Goal: Book appointment/travel/reservation

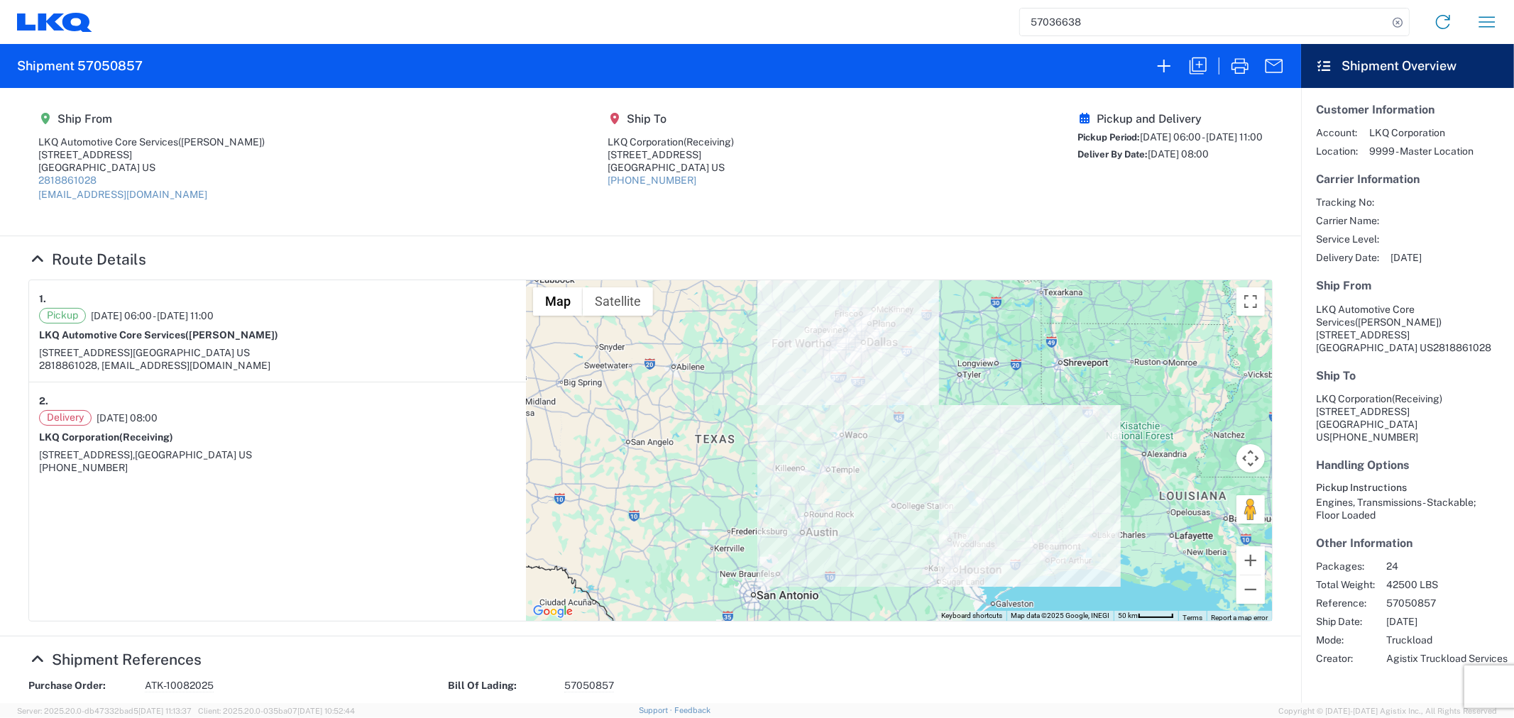
click at [469, 192] on agx-shipment-main-routing-info "Ship From LKQ Automotive Core Services (Alfredo Canales) 1710 West Mout Houston…" at bounding box center [650, 161] width 1244 height 119
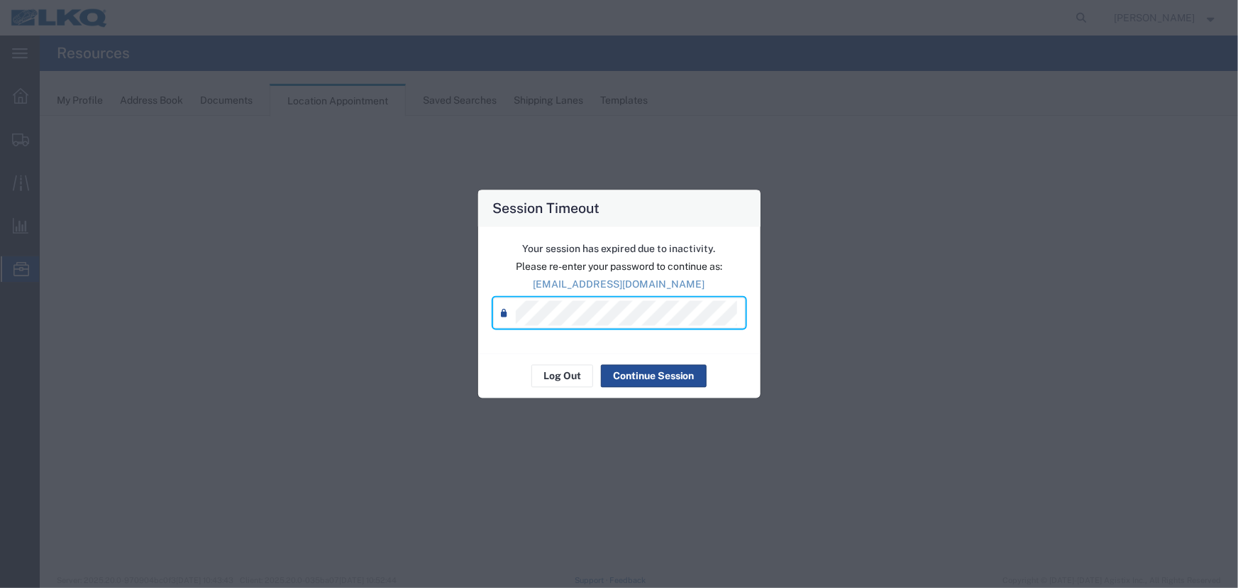
select select "27634"
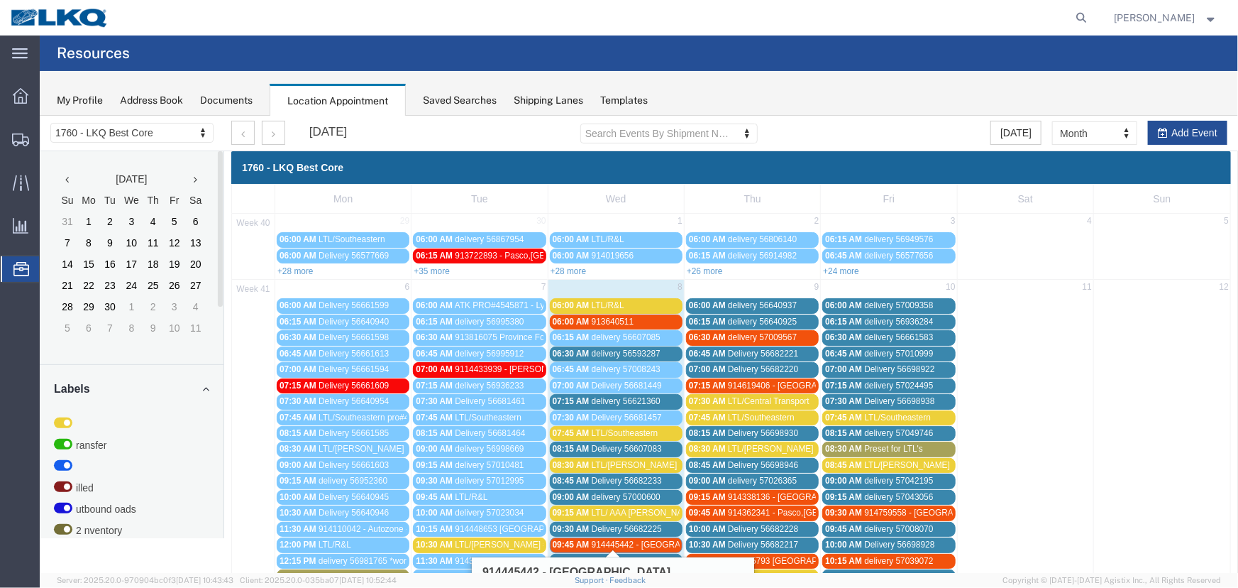
click at [478, 104] on div "Saved Searches" at bounding box center [460, 100] width 74 height 15
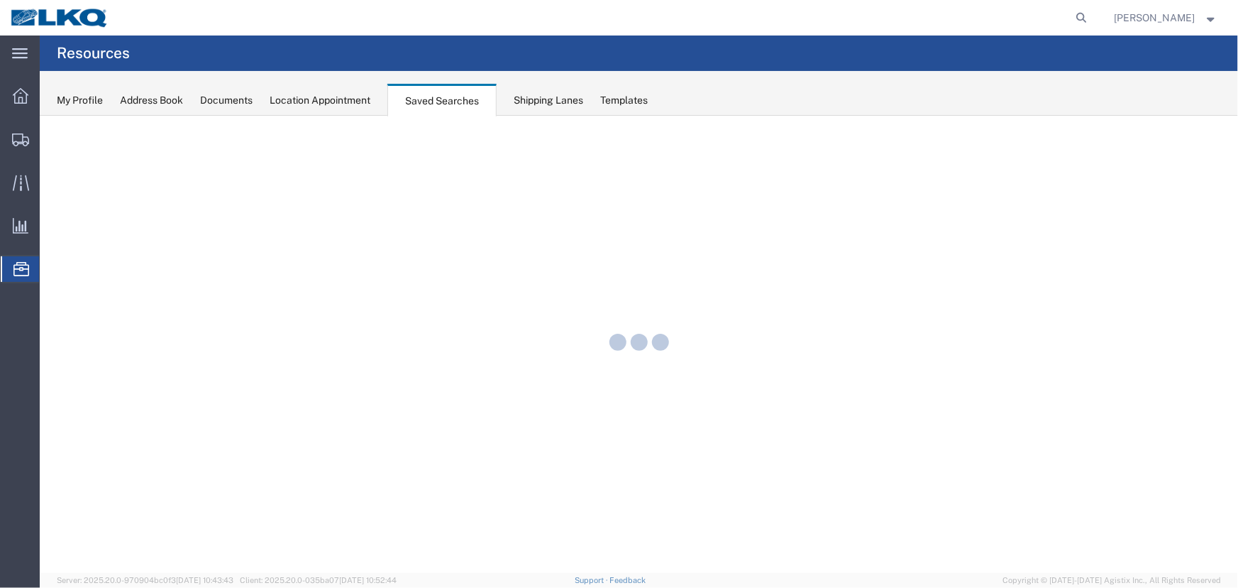
click at [365, 99] on div "Location Appointment" at bounding box center [320, 100] width 101 height 15
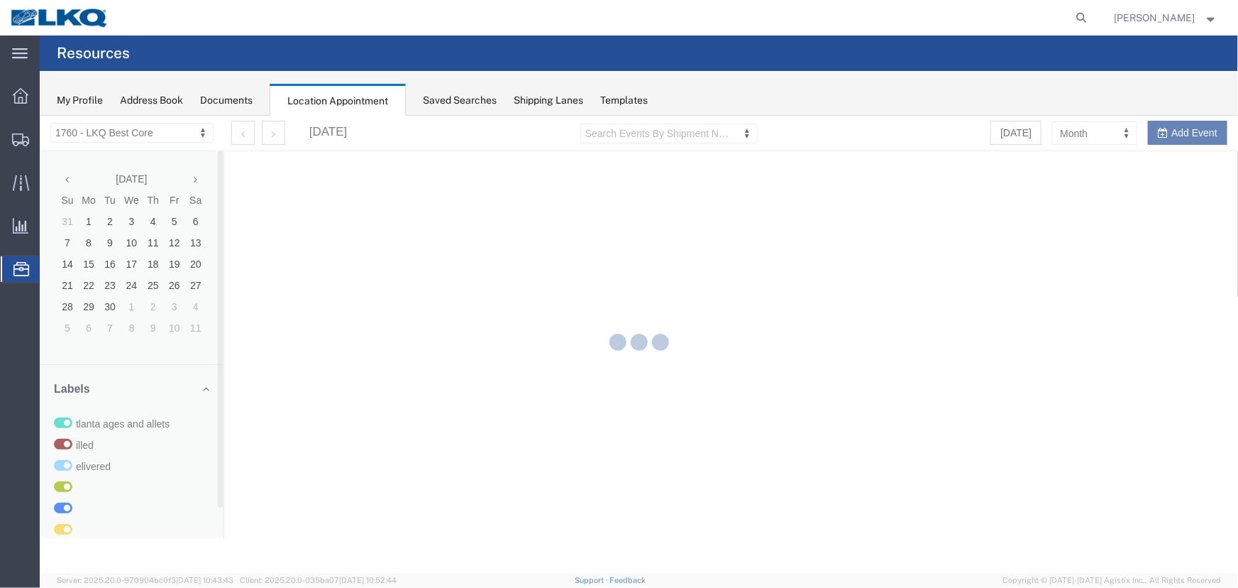
select select "27634"
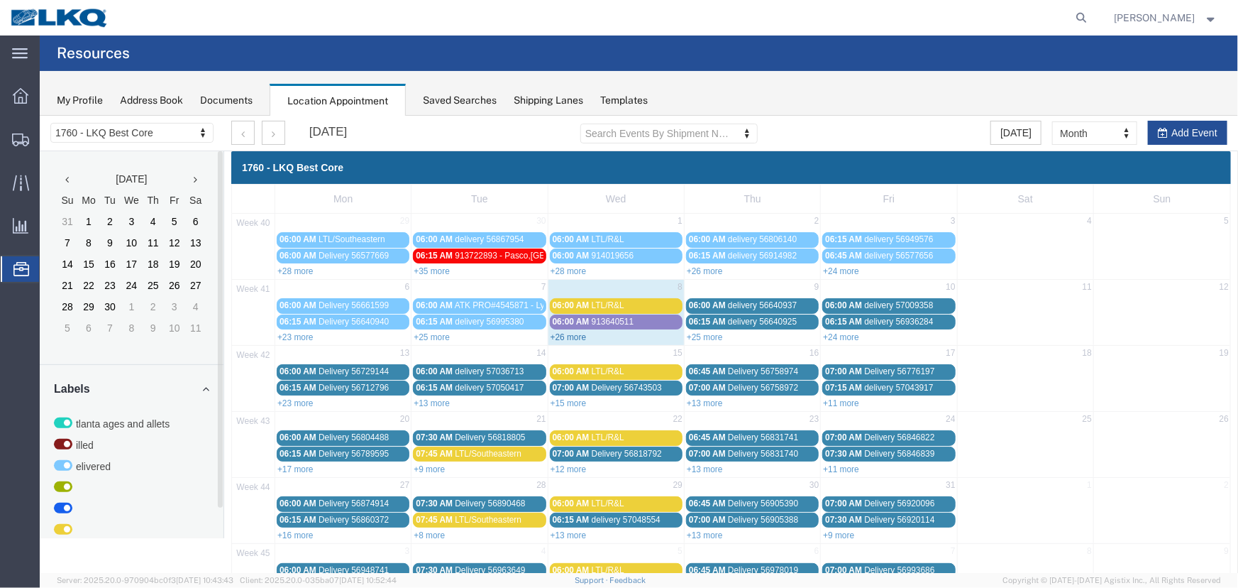
click at [576, 336] on link "+26 more" at bounding box center [568, 336] width 36 height 10
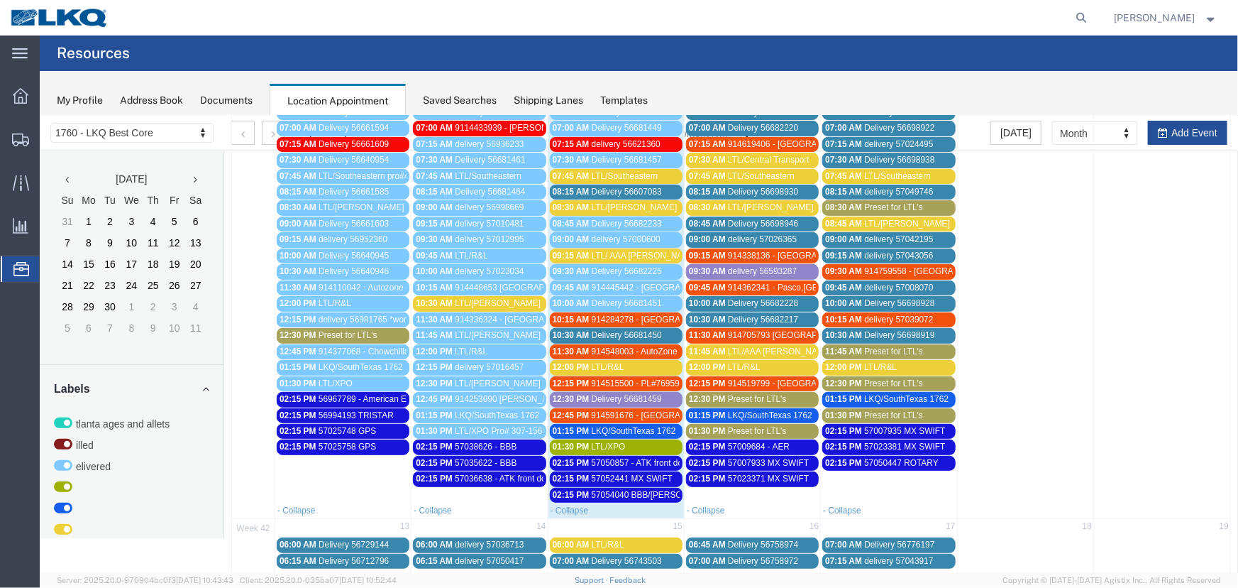
scroll to position [322, 0]
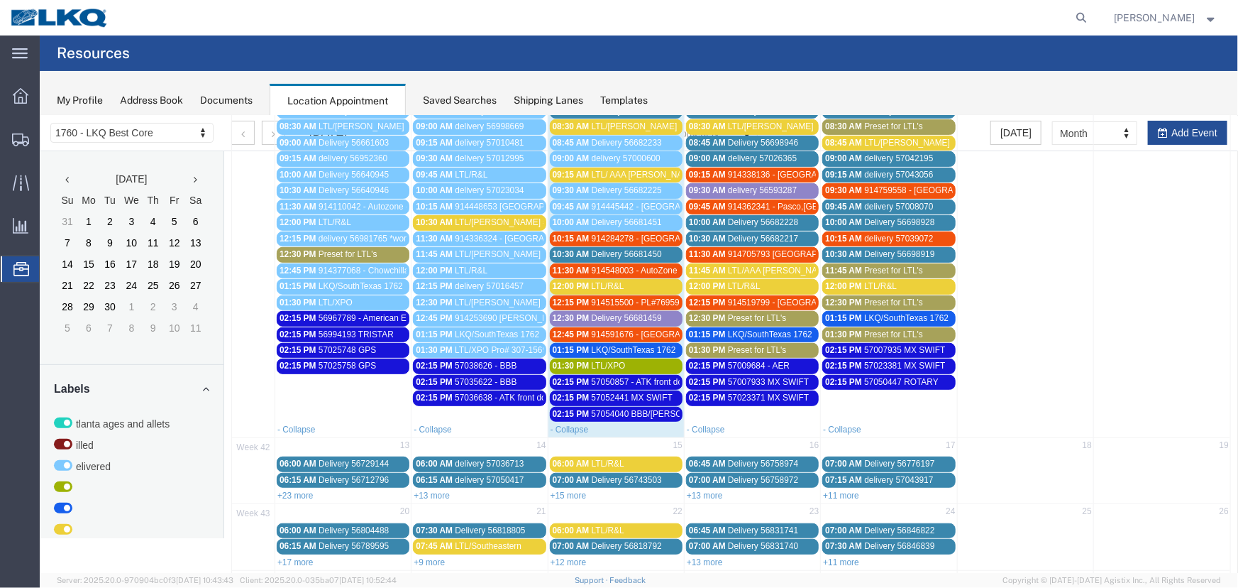
click at [739, 344] on span "Preset for LTL's" at bounding box center [756, 349] width 59 height 10
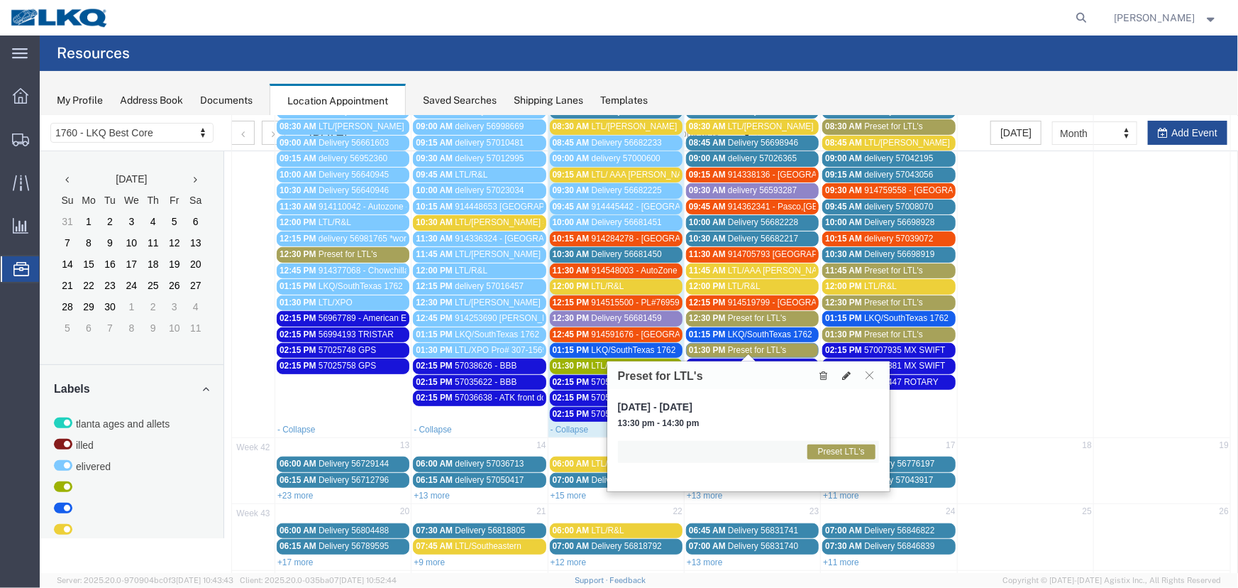
click at [849, 331] on span "01:30 PM" at bounding box center [843, 334] width 37 height 10
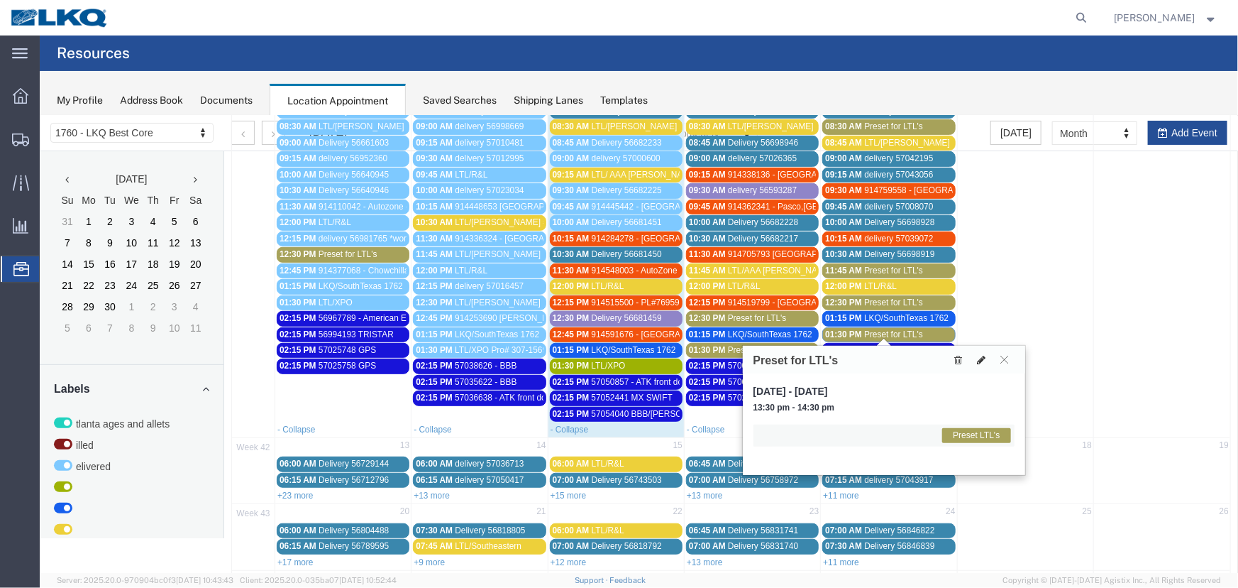
click at [976, 357] on button at bounding box center [982, 358] width 20 height 15
select select "1"
select select "420"
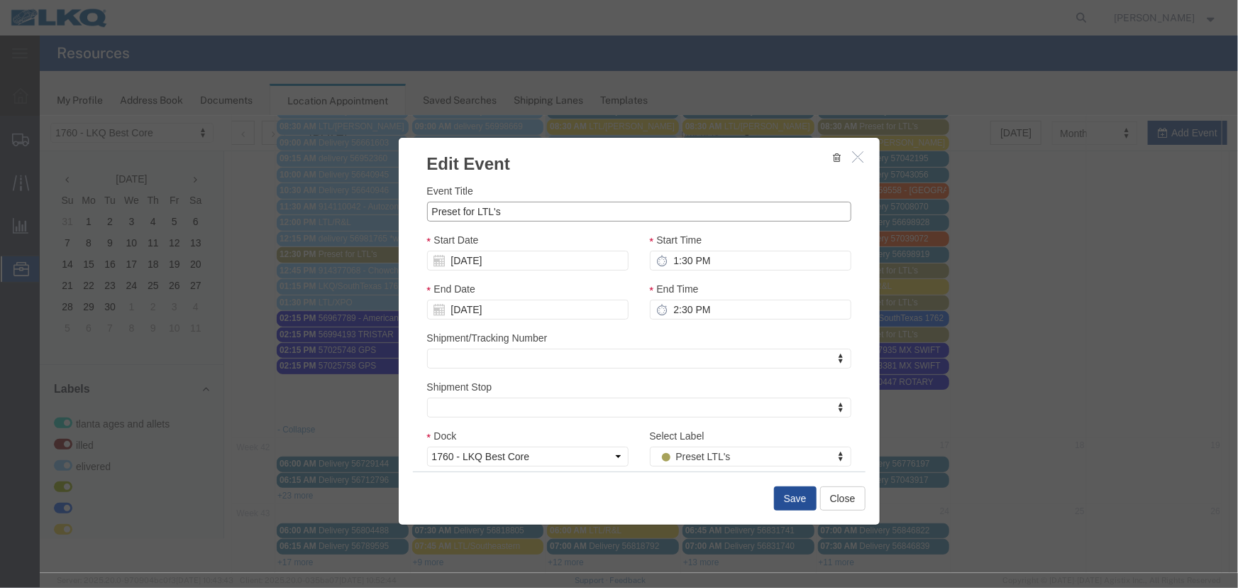
drag, startPoint x: 570, startPoint y: 209, endPoint x: 219, endPoint y: 209, distance: 351.3
click at [219, 209] on div "Edit Event Event Title Preset for LTL's Start Date [DATE] Start Time 1:30 PM En…" at bounding box center [638, 343] width 1199 height 457
type input "LTL/XPO"
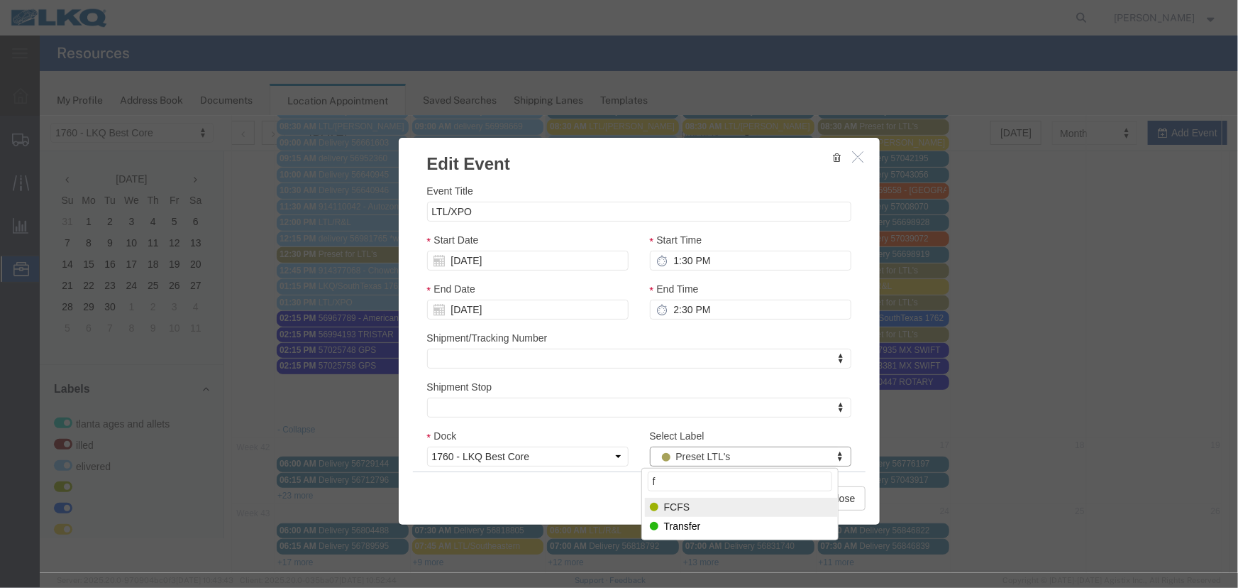
type input "f"
drag, startPoint x: 666, startPoint y: 507, endPoint x: 676, endPoint y: 498, distance: 14.1
select select "180"
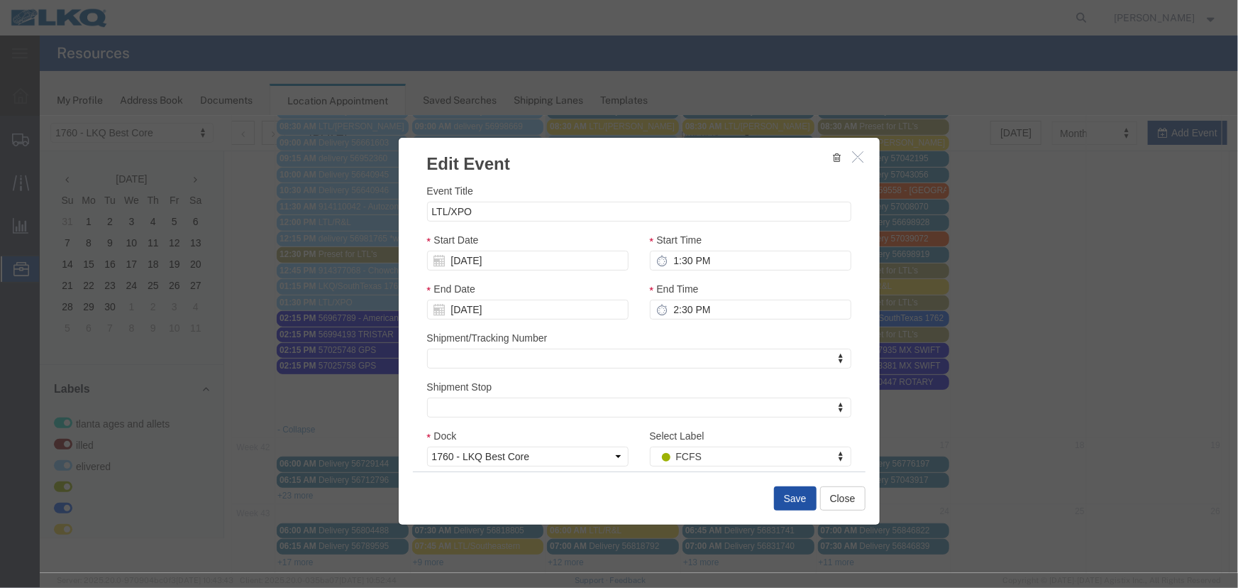
click at [801, 500] on button "Save" at bounding box center [795, 497] width 43 height 24
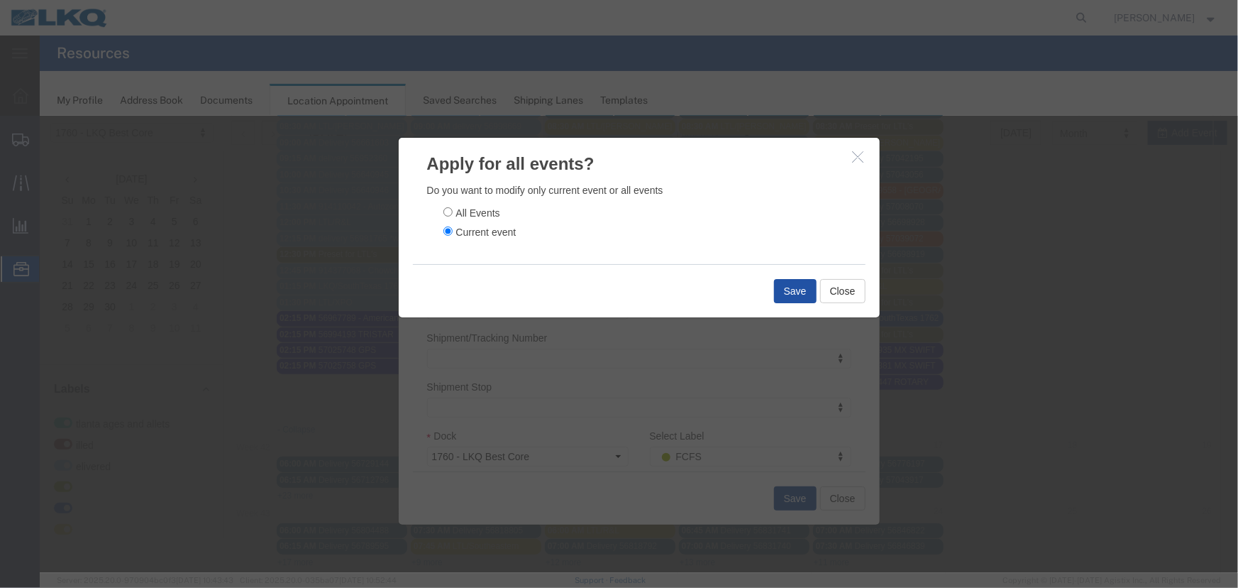
click at [805, 296] on button "Save" at bounding box center [795, 290] width 43 height 24
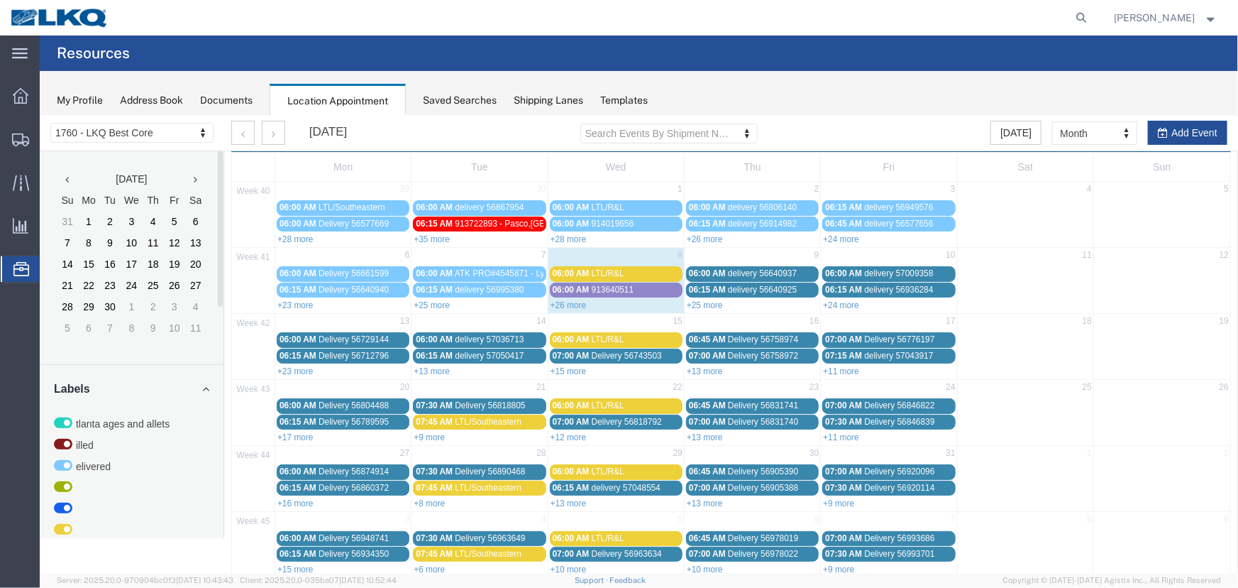
scroll to position [48, 0]
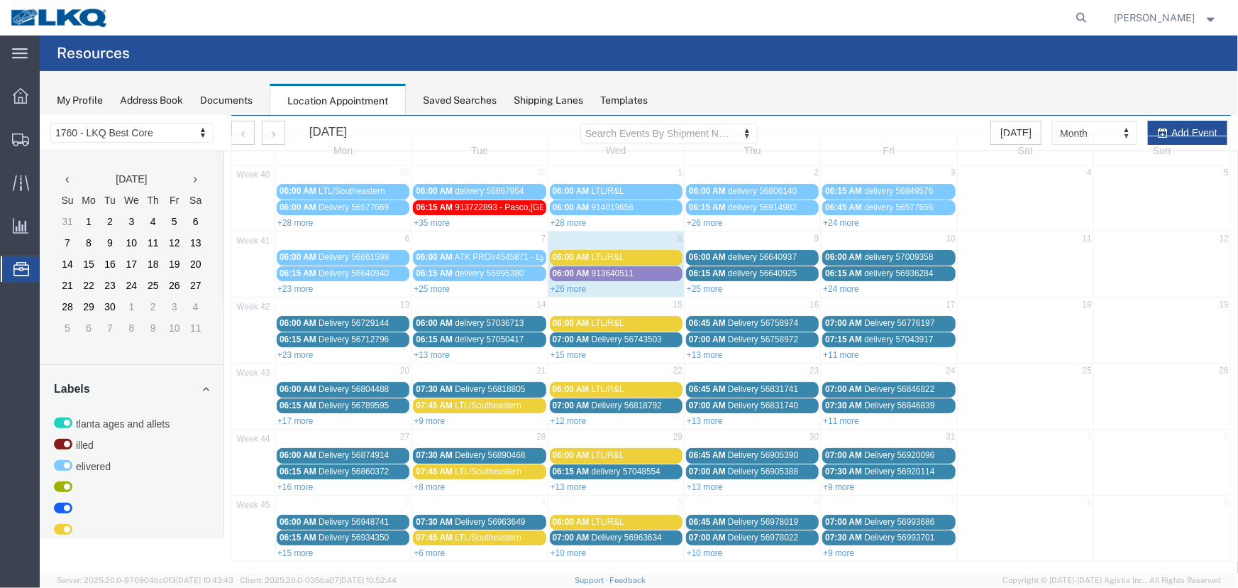
click at [694, 285] on link "+25 more" at bounding box center [704, 288] width 36 height 10
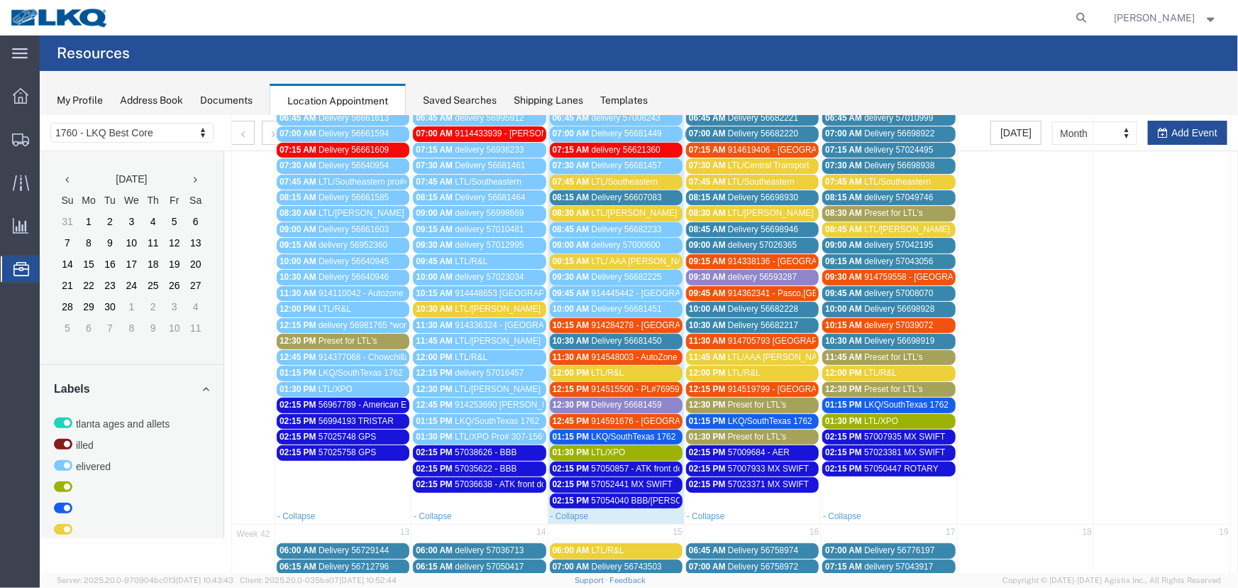
scroll to position [241, 0]
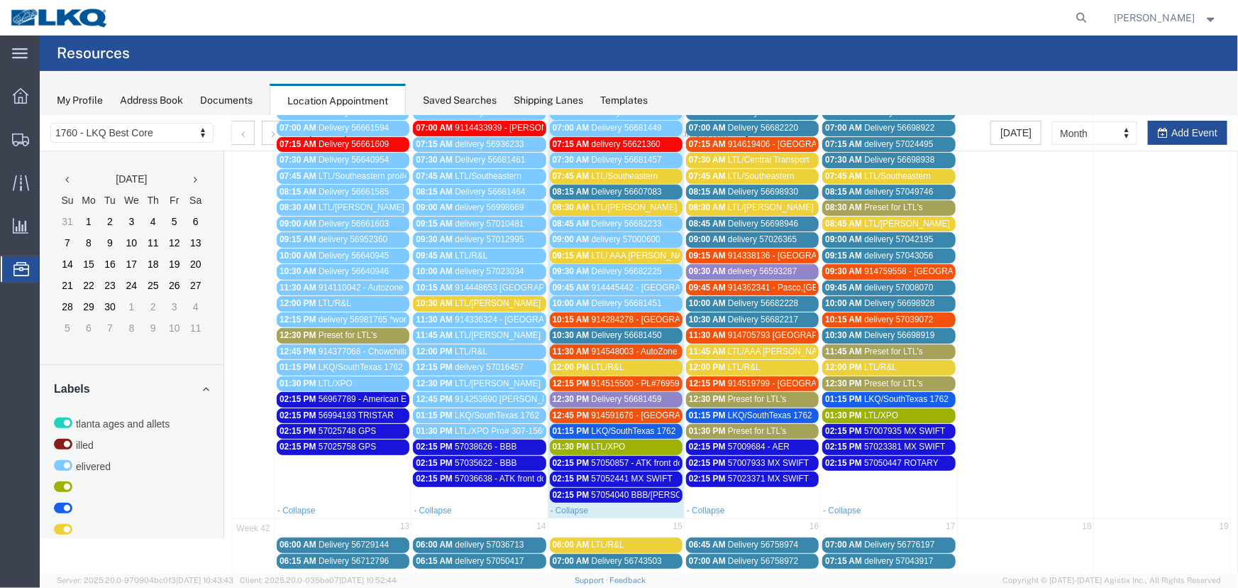
click at [743, 395] on span "Preset for LTL's" at bounding box center [756, 398] width 59 height 10
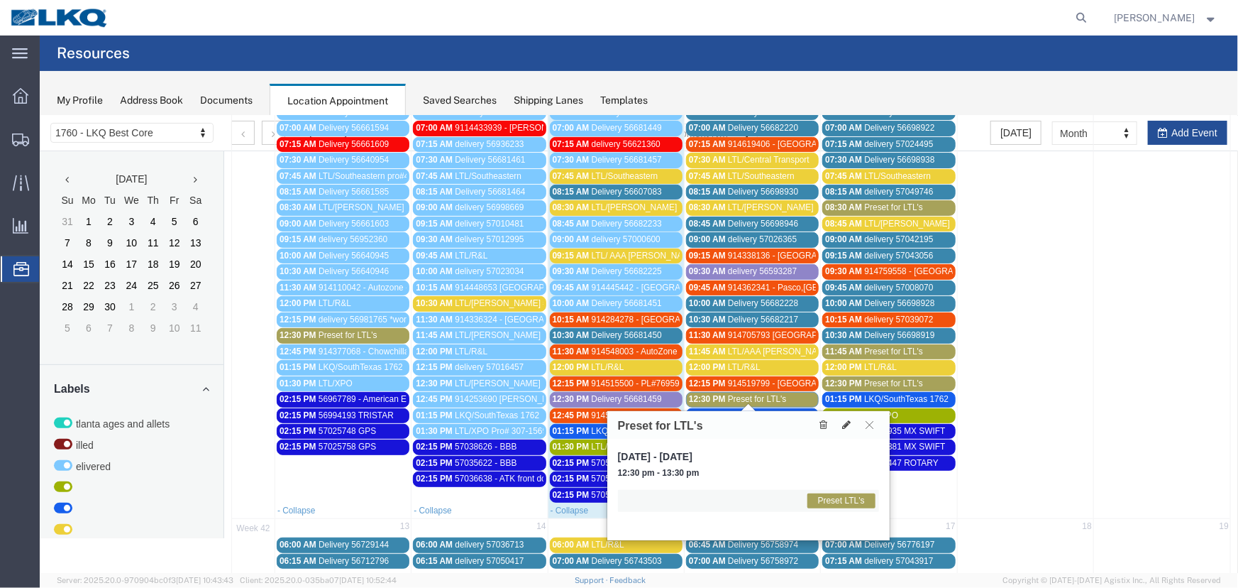
click at [748, 203] on span "LTL/[PERSON_NAME]" at bounding box center [770, 207] width 86 height 10
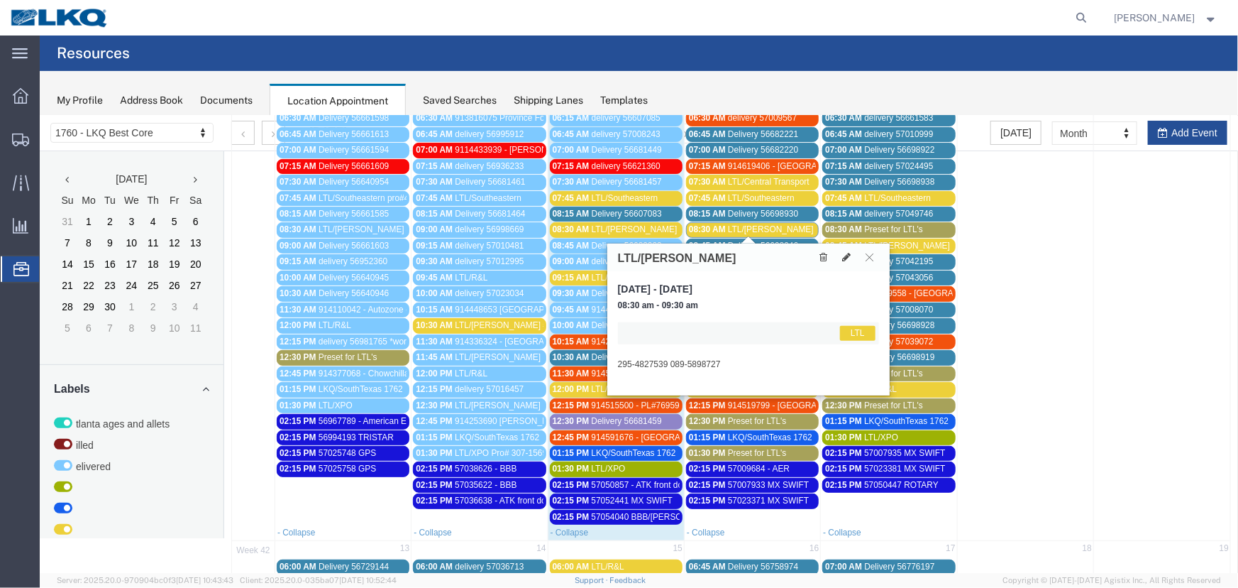
scroll to position [113, 0]
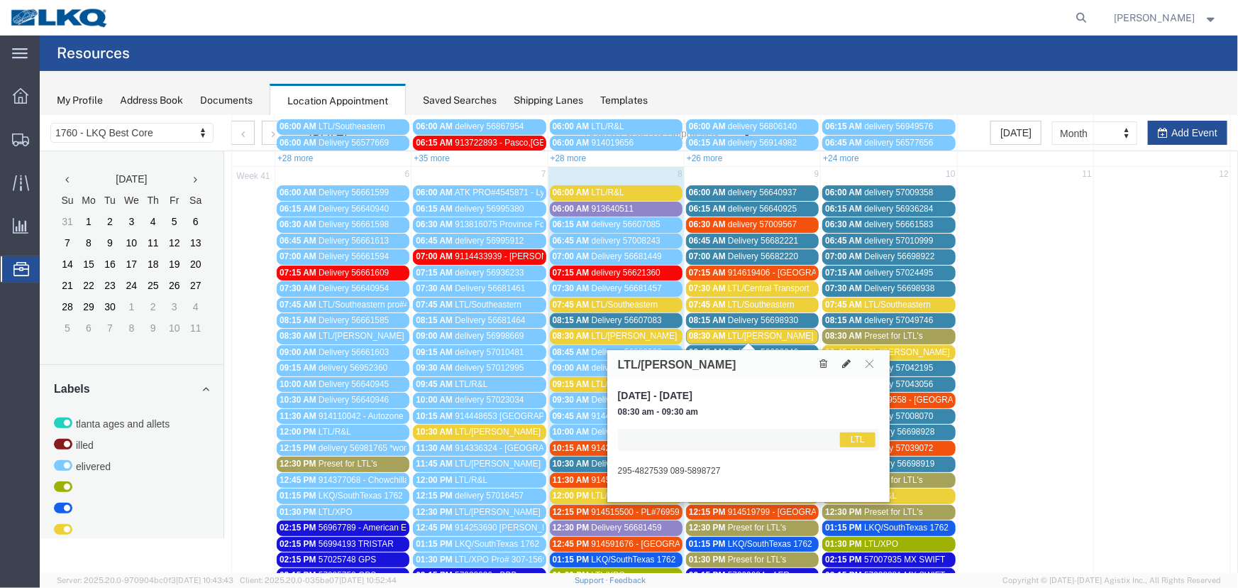
click at [759, 333] on span "LTL/[PERSON_NAME]" at bounding box center [770, 335] width 86 height 10
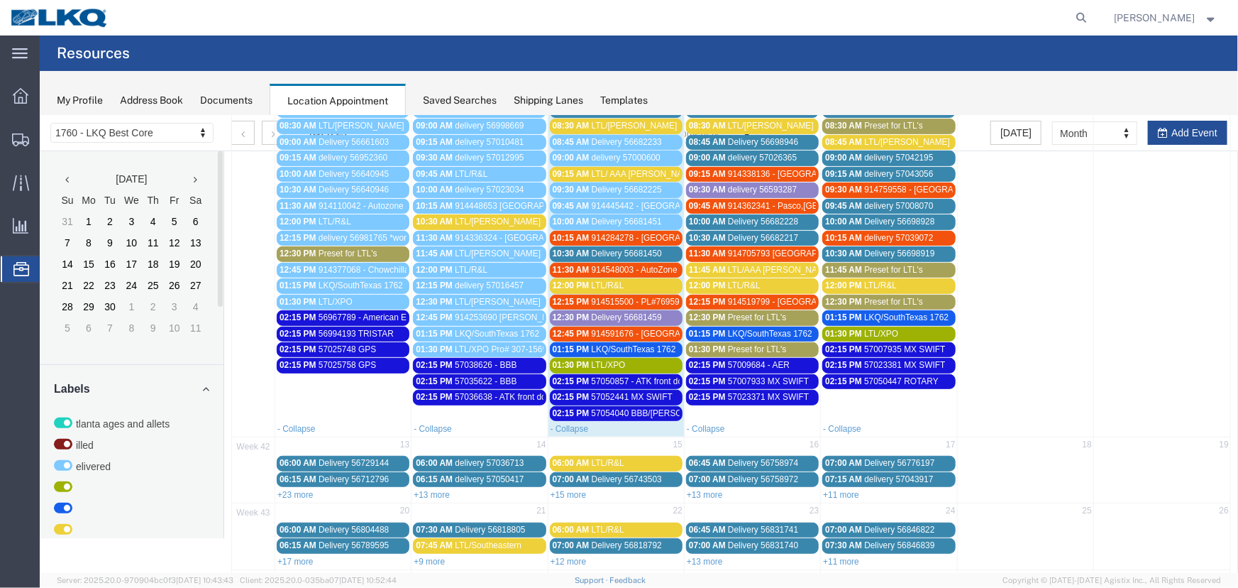
scroll to position [370, 0]
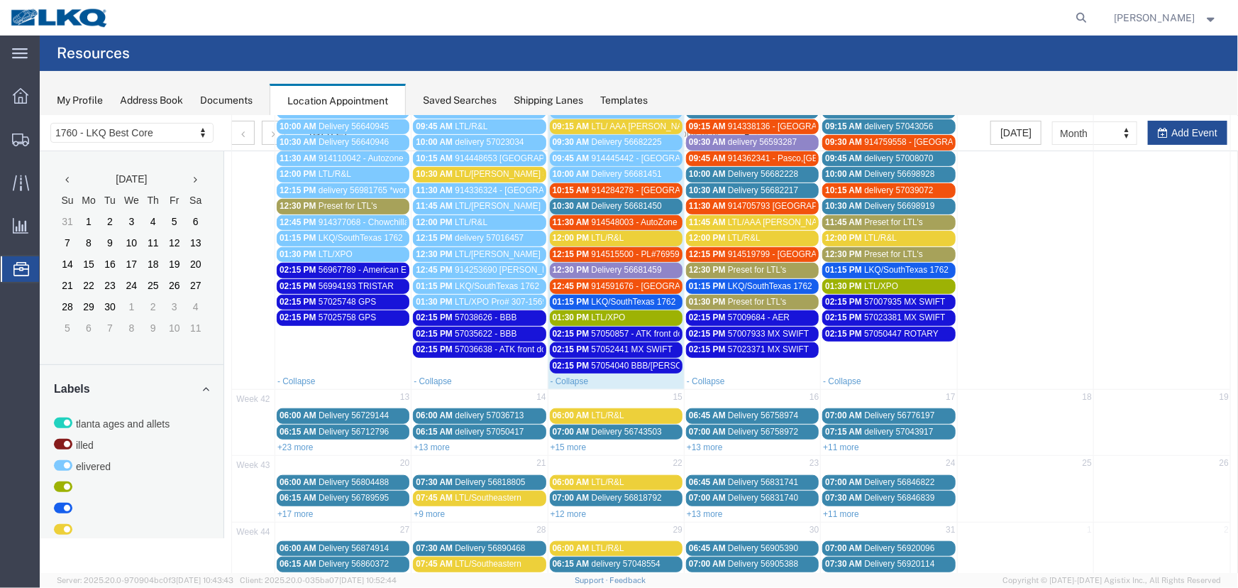
click at [429, 441] on link "+13 more" at bounding box center [431, 446] width 36 height 10
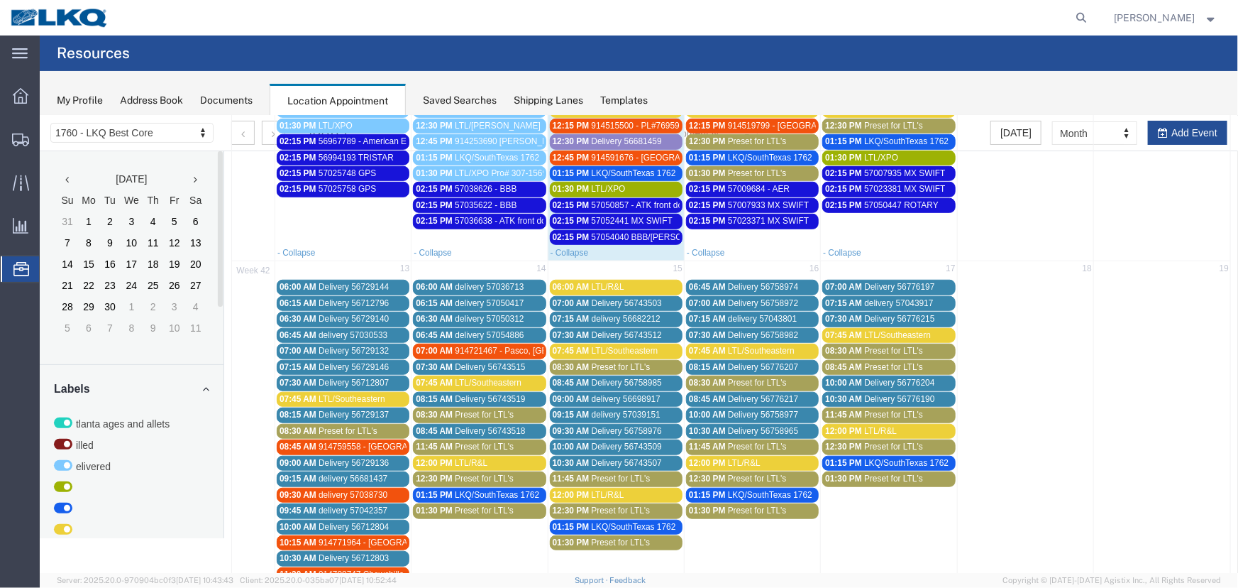
scroll to position [500, 0]
click at [442, 406] on link "08:30 AM Preset for LTL's" at bounding box center [478, 413] width 133 height 15
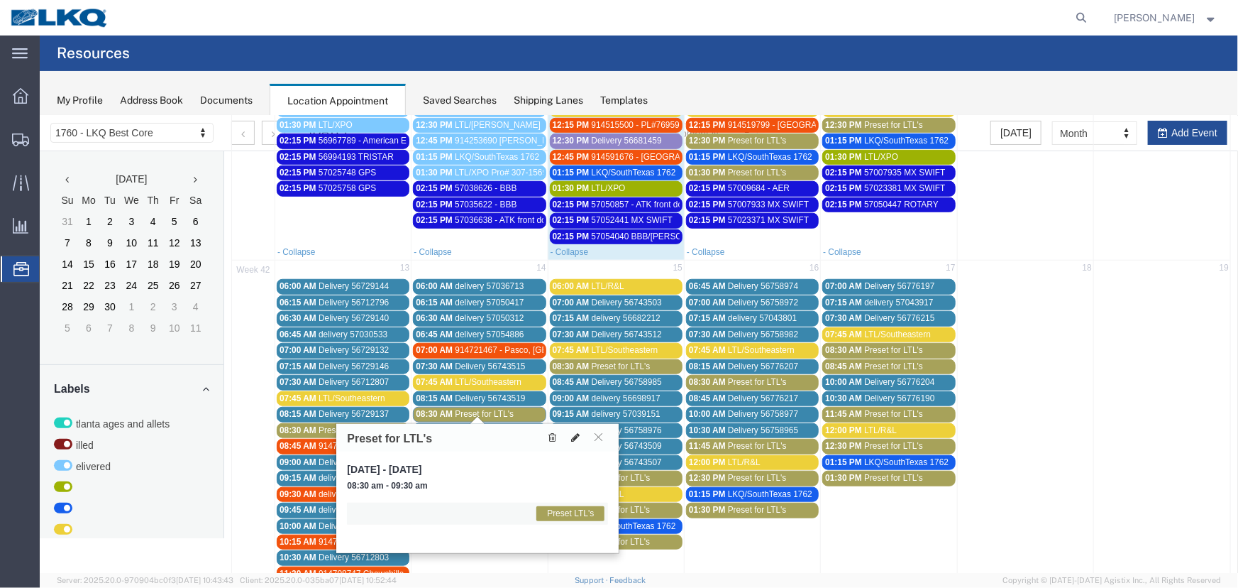
click at [576, 436] on icon at bounding box center [575, 436] width 9 height 10
select select "1"
select select "420"
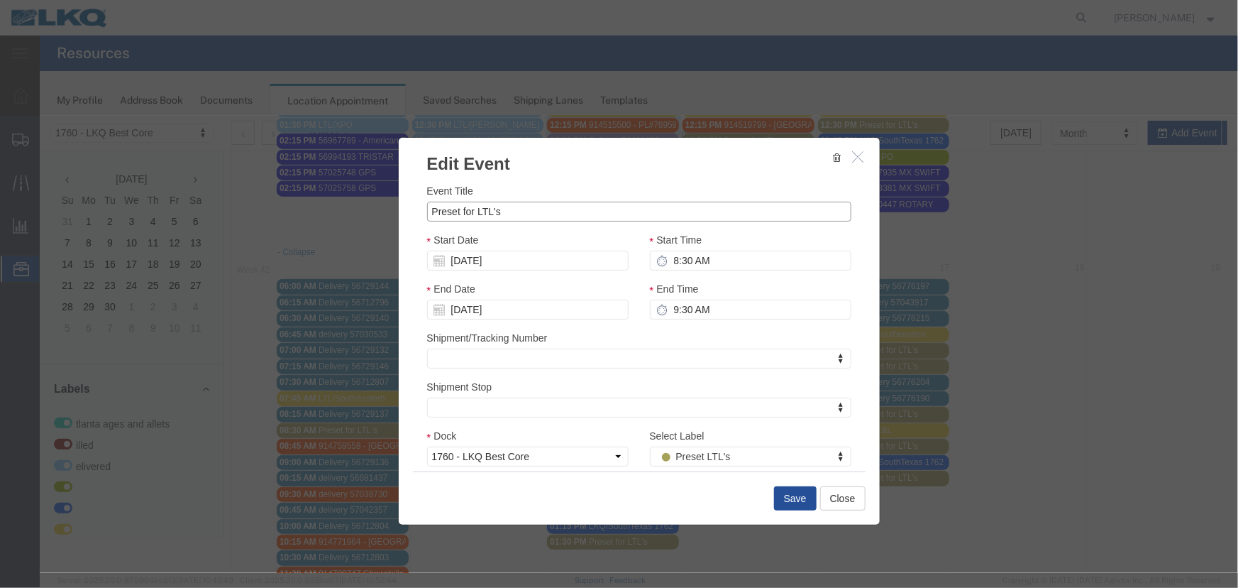
drag, startPoint x: 515, startPoint y: 219, endPoint x: 390, endPoint y: 211, distance: 125.1
click at [405, 211] on div "Event Title Preset for LTL's Start Date [DATE] Start Time 8:30 AM End Date [DAT…" at bounding box center [638, 322] width 481 height 295
type input "LTL/[PERSON_NAME]"
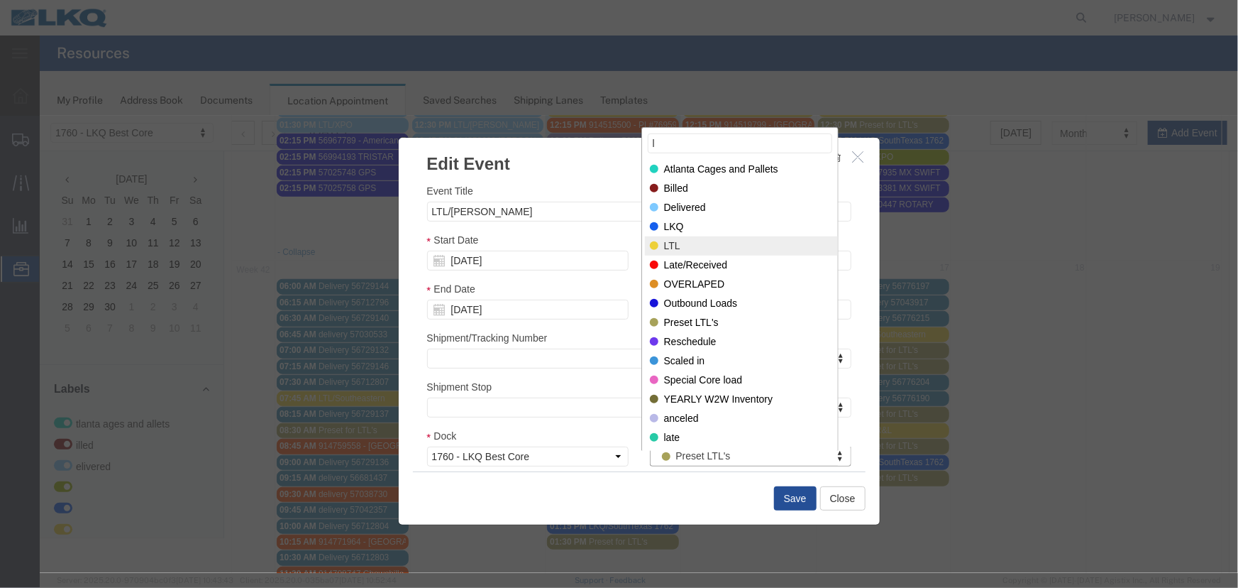
type input "l"
select select "25"
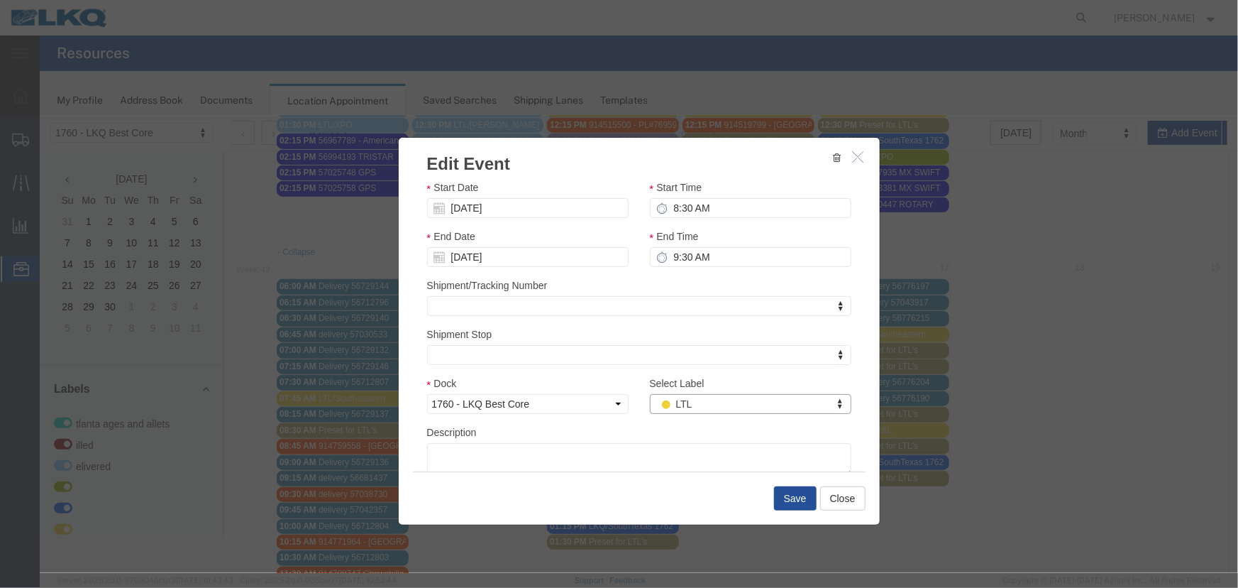
scroll to position [100, 0]
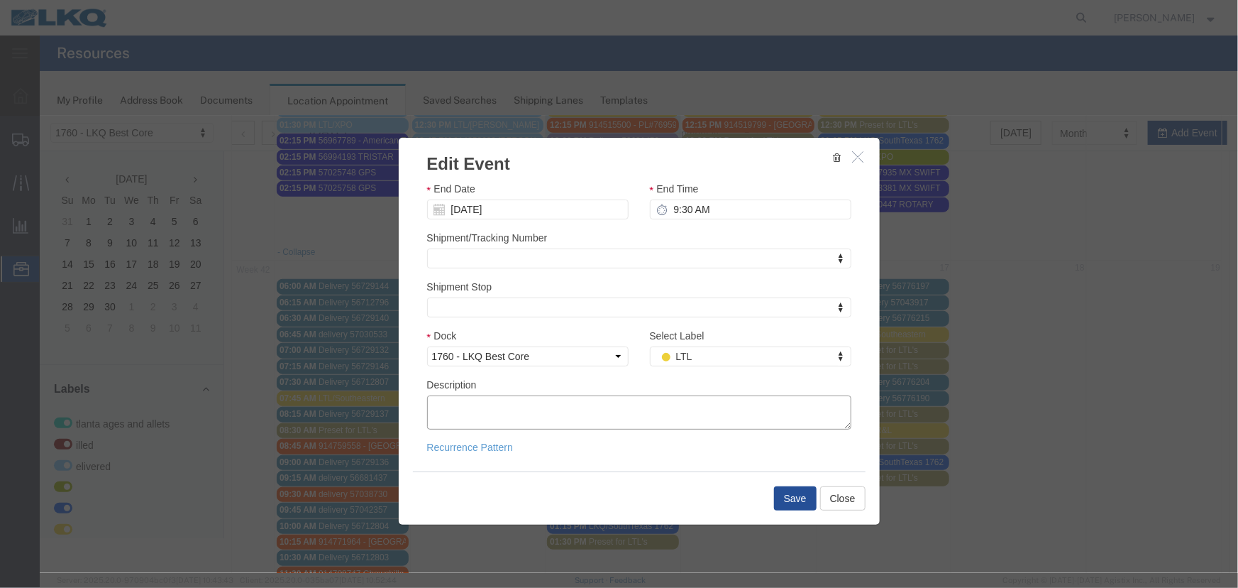
click at [503, 418] on textarea "Description" at bounding box center [639, 412] width 424 height 34
paste textarea "295-4827548 258-0088932 295-4827547"
type textarea "295-4827548 258-0088932 295-4827547"
click at [777, 491] on button "Save" at bounding box center [795, 497] width 43 height 24
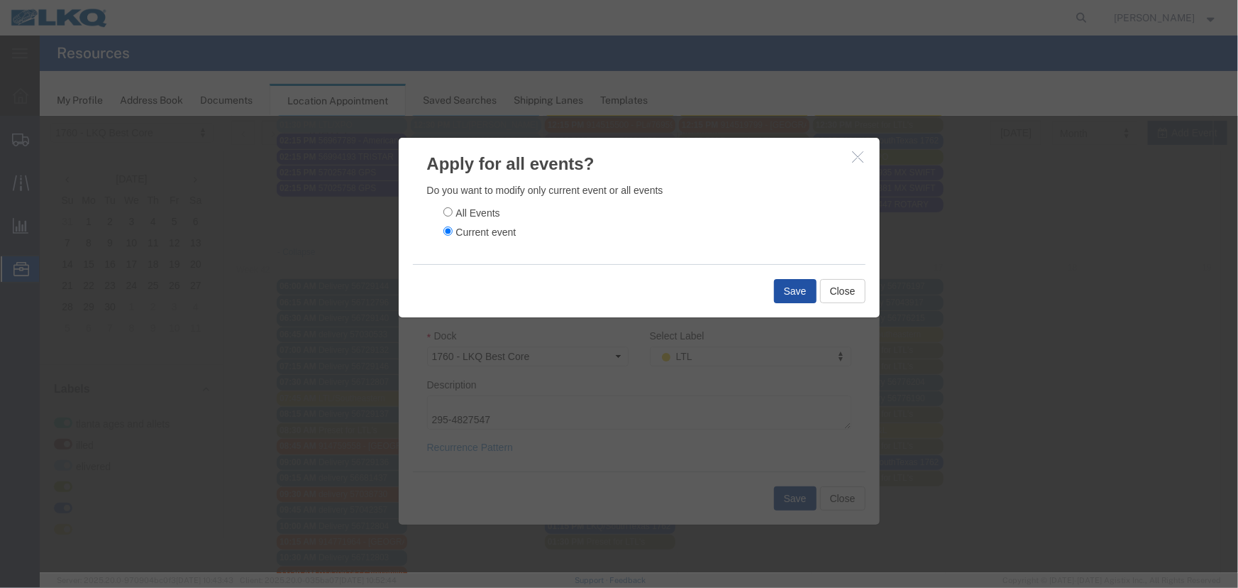
click at [798, 297] on button "Save" at bounding box center [795, 290] width 43 height 24
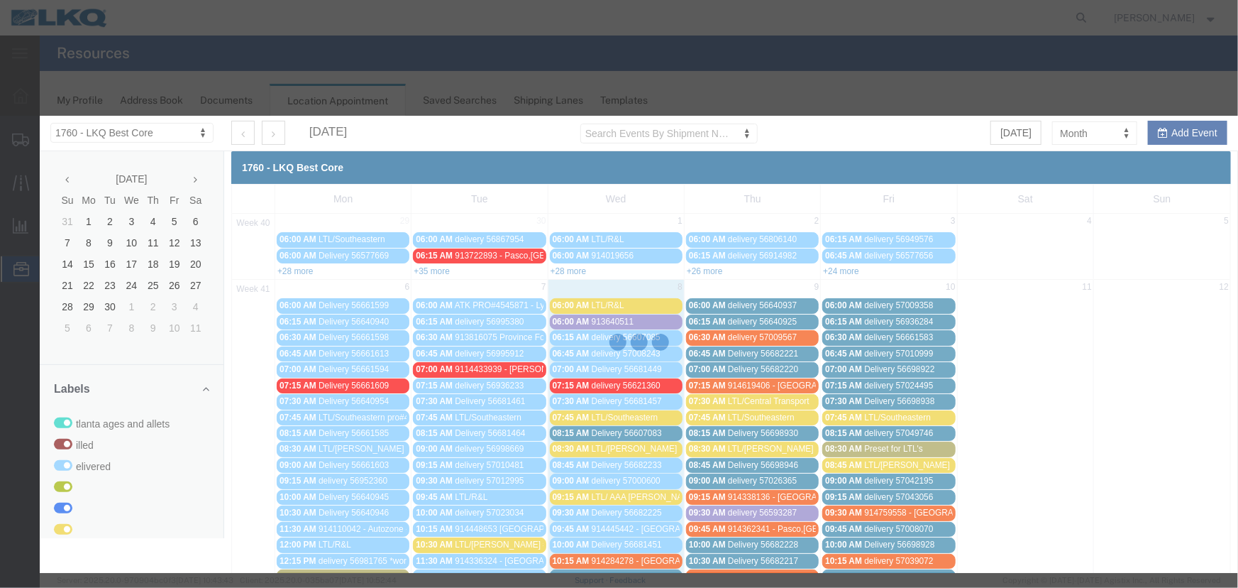
scroll to position [0, 0]
